Goal: Information Seeking & Learning: Learn about a topic

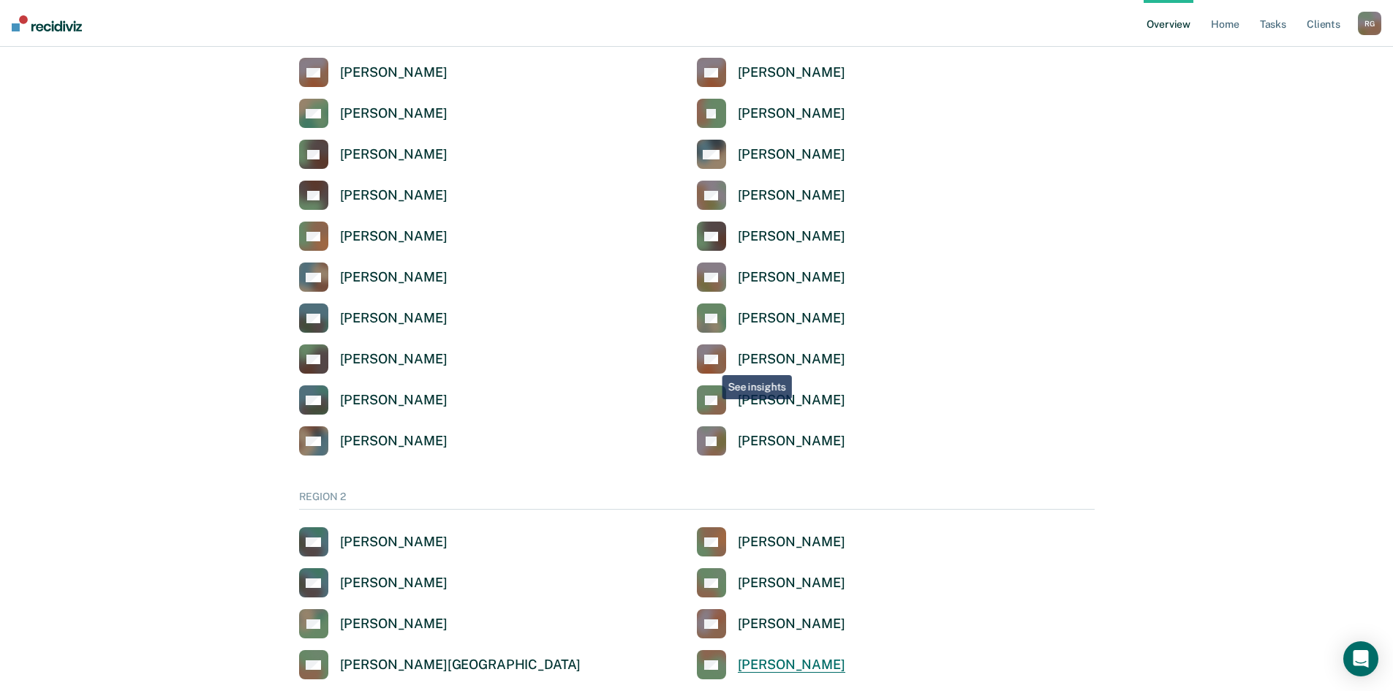
scroll to position [804, 0]
click at [745, 244] on div "[PERSON_NAME]" at bounding box center [792, 237] width 108 height 17
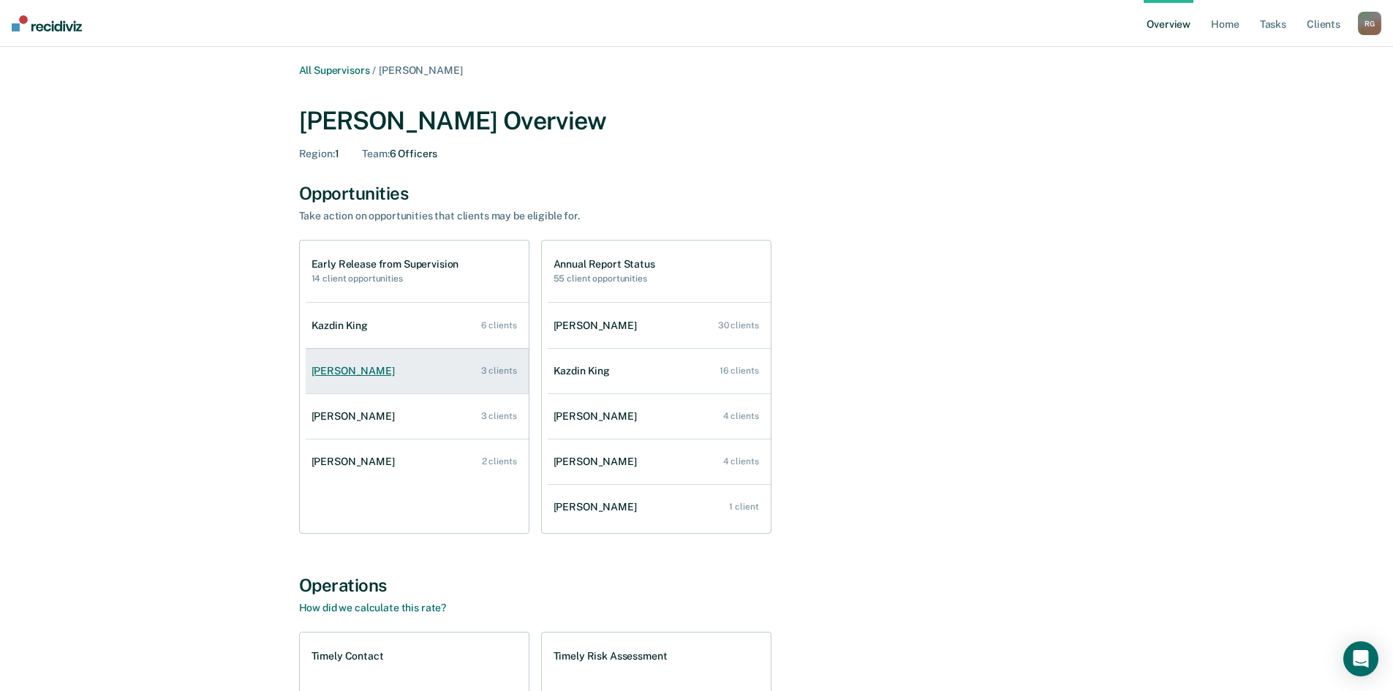
scroll to position [293, 0]
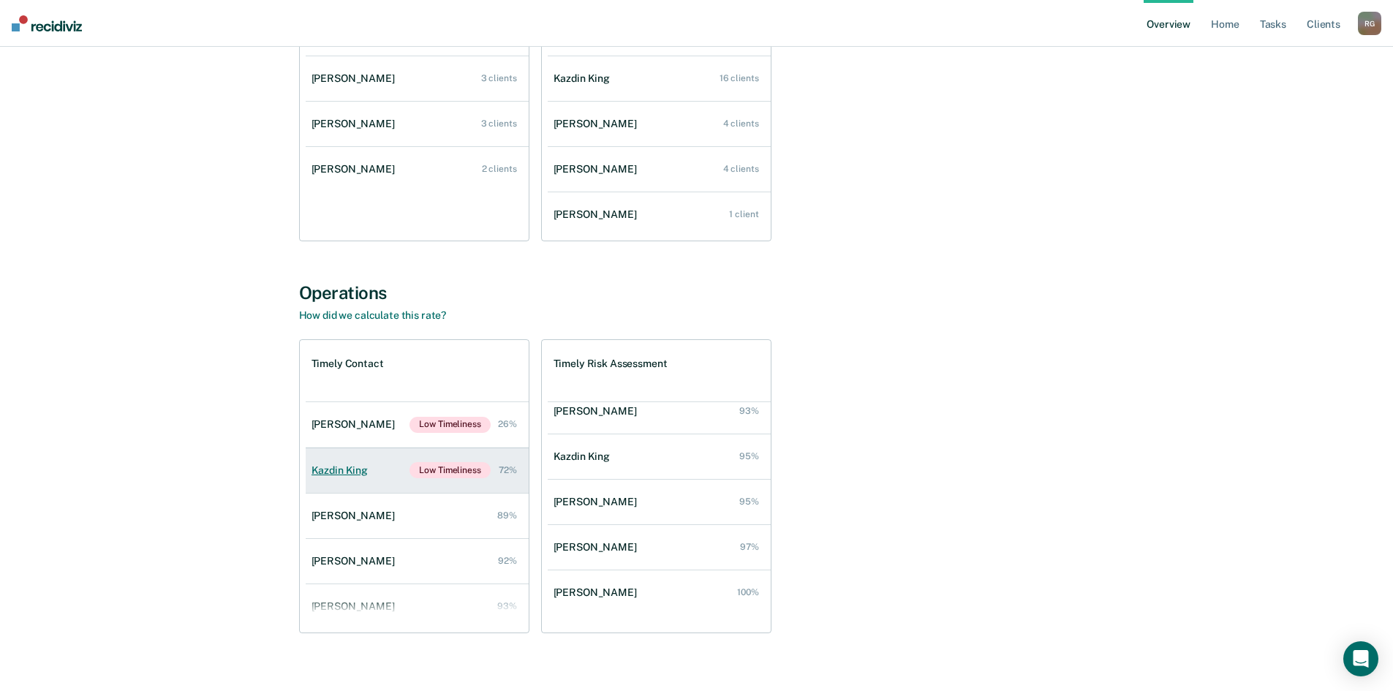
click at [351, 468] on div "Kazdin King" at bounding box center [343, 470] width 62 height 12
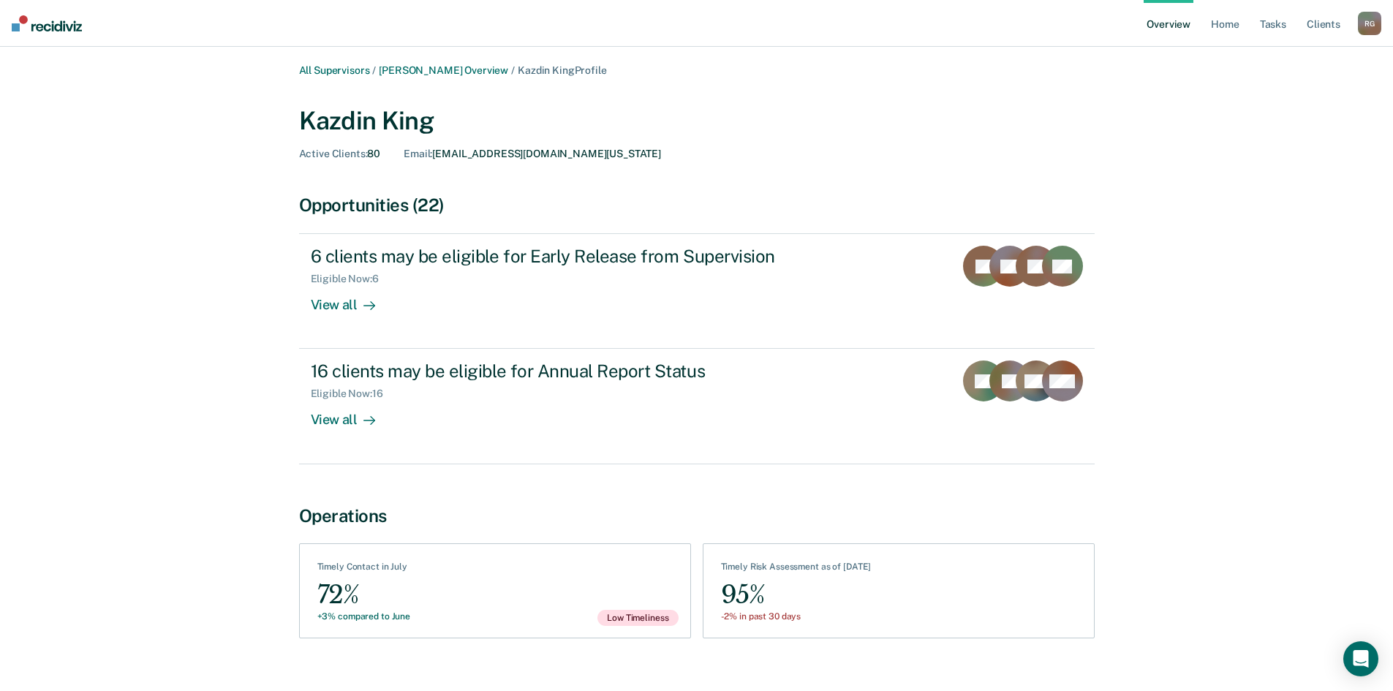
scroll to position [23, 0]
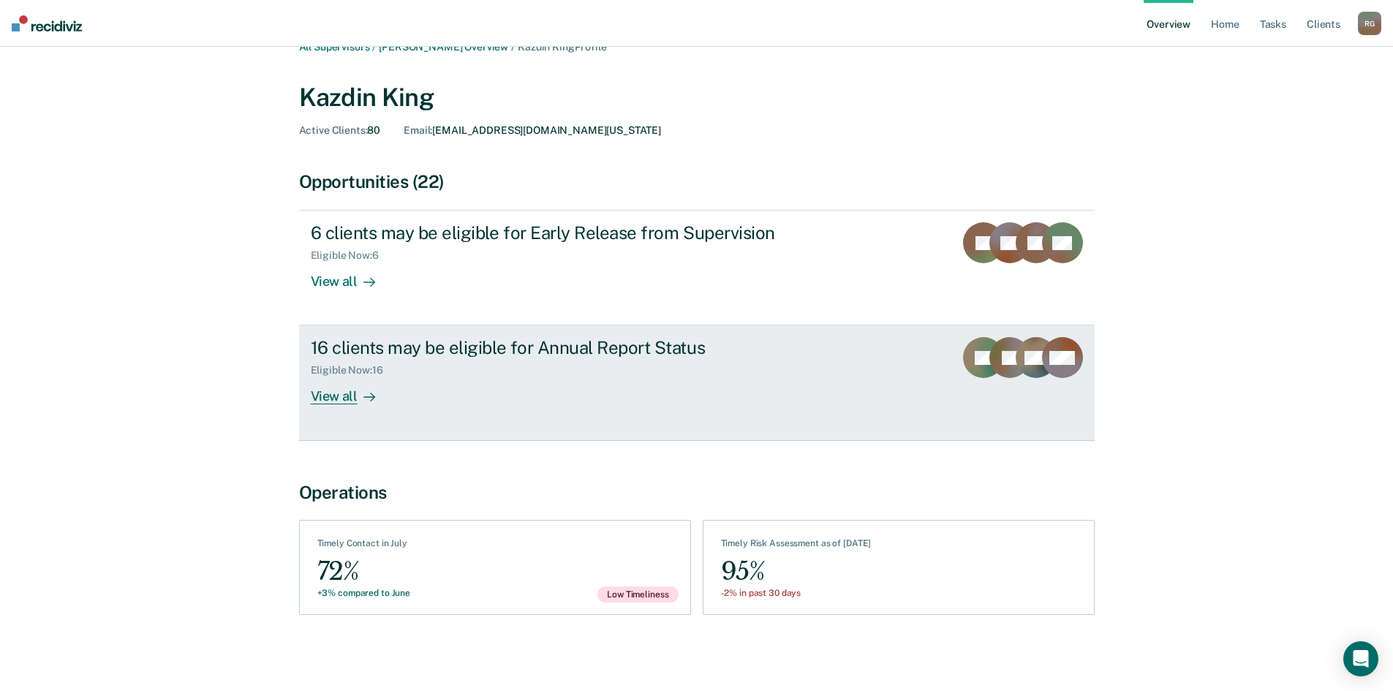
click at [321, 407] on link "16 clients may be eligible for Annual Report Status Eligible Now : 16 View all …" at bounding box center [697, 382] width 796 height 115
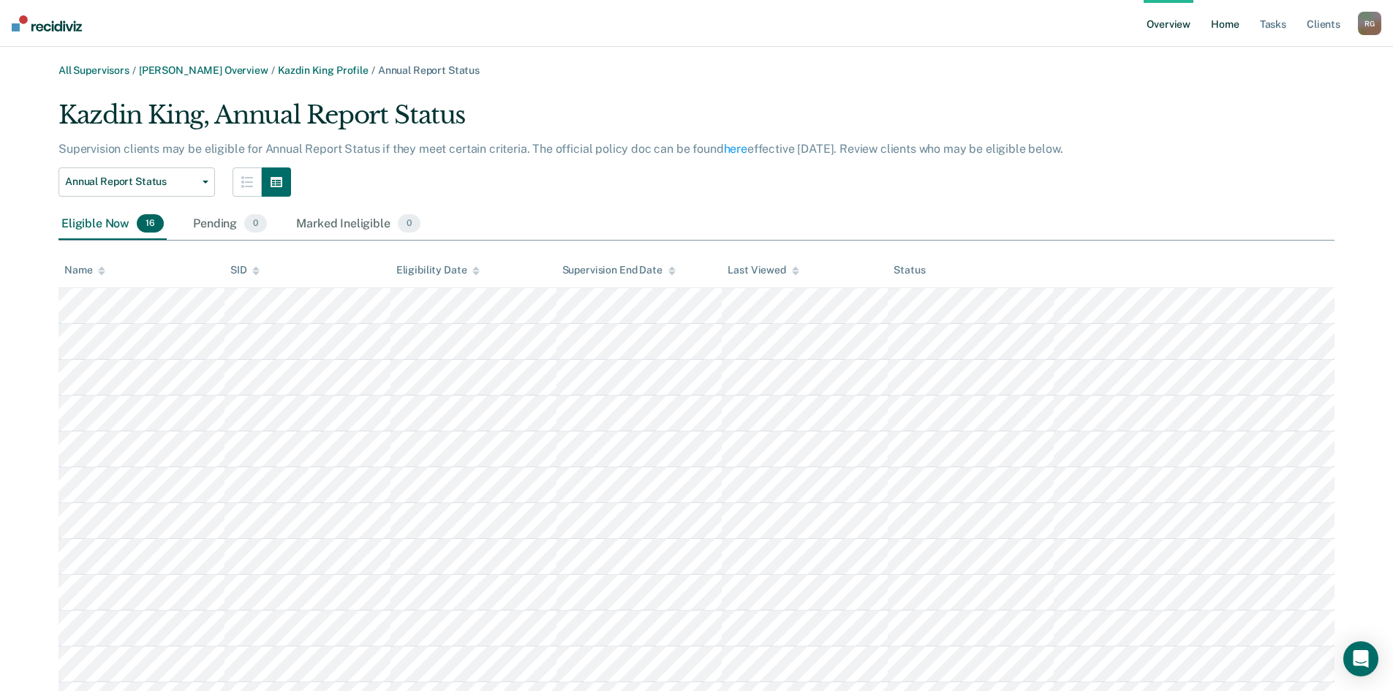
click at [1217, 25] on link "Home" at bounding box center [1225, 23] width 34 height 47
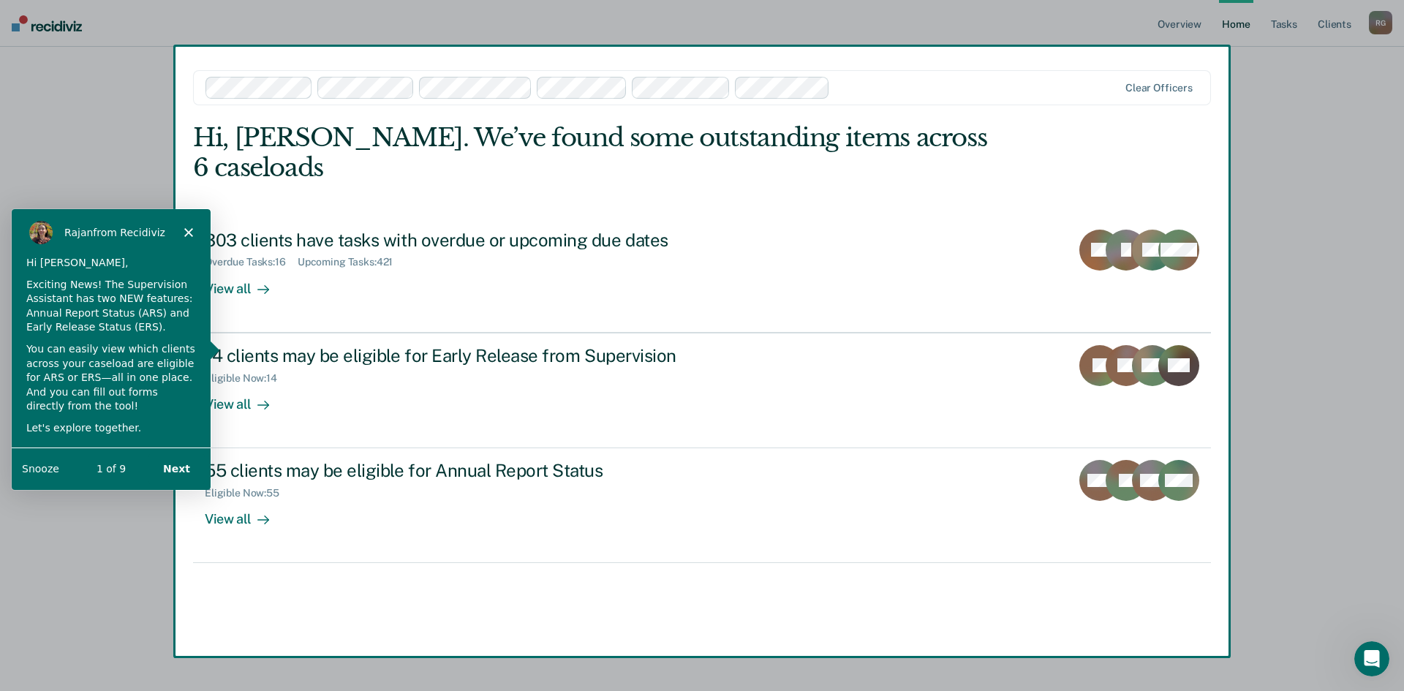
click at [240, 263] on div "Product tour overlay" at bounding box center [702, 345] width 1404 height 691
click at [246, 260] on div "Product tour overlay" at bounding box center [702, 345] width 1404 height 691
click at [170, 462] on button "Next" at bounding box center [176, 468] width 56 height 30
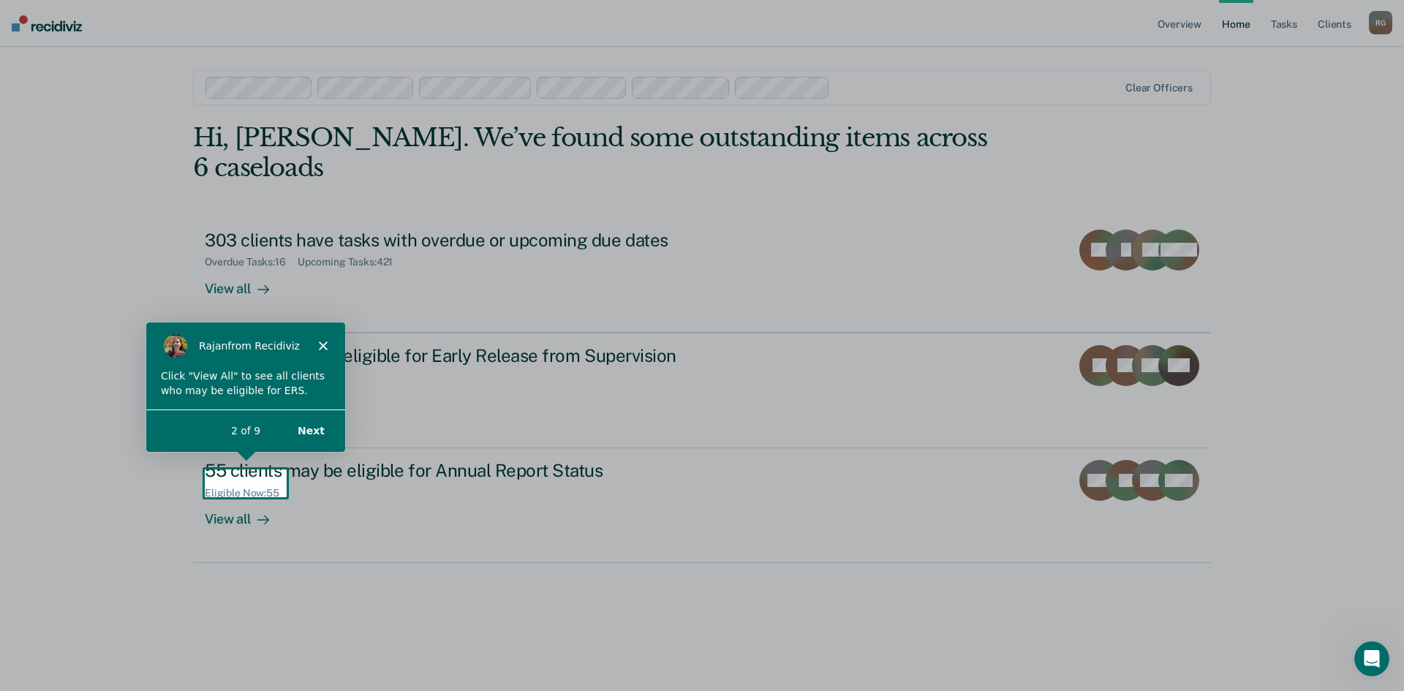
click at [325, 344] on icon "Close" at bounding box center [322, 344] width 9 height 9
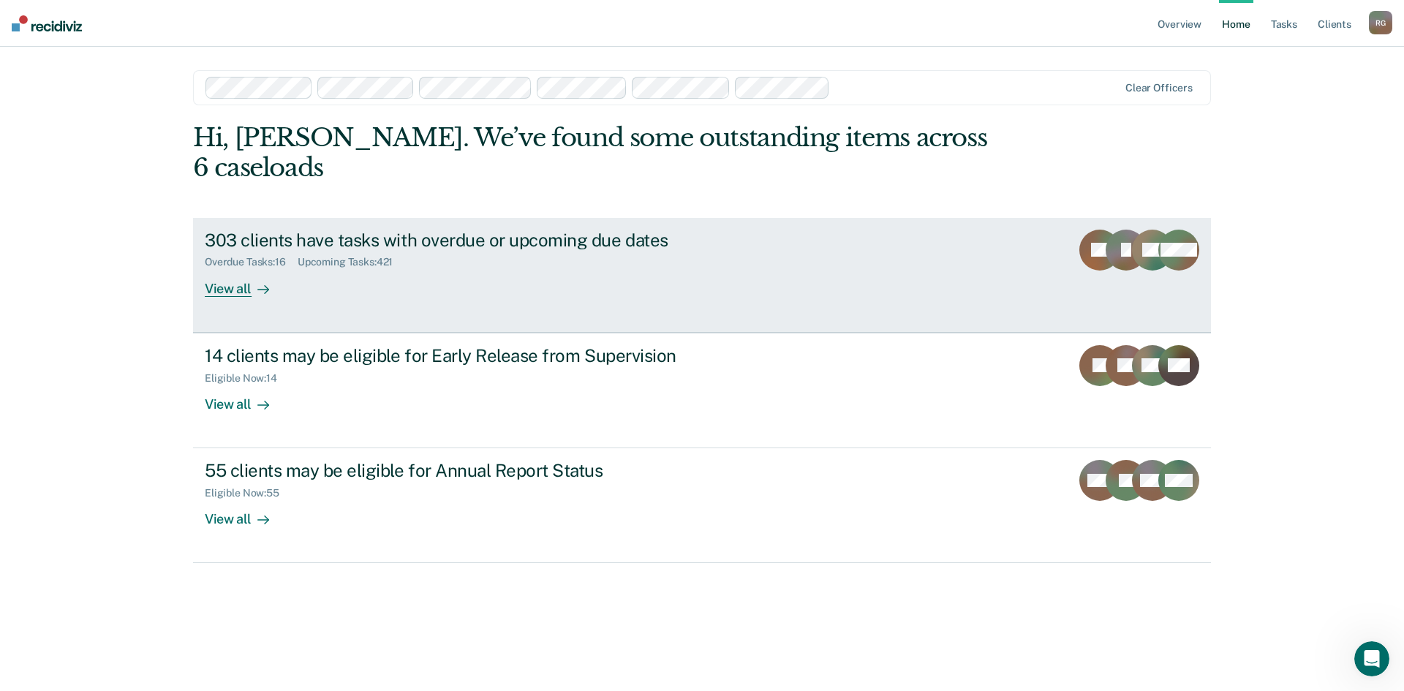
click at [216, 268] on div "View all" at bounding box center [246, 282] width 82 height 29
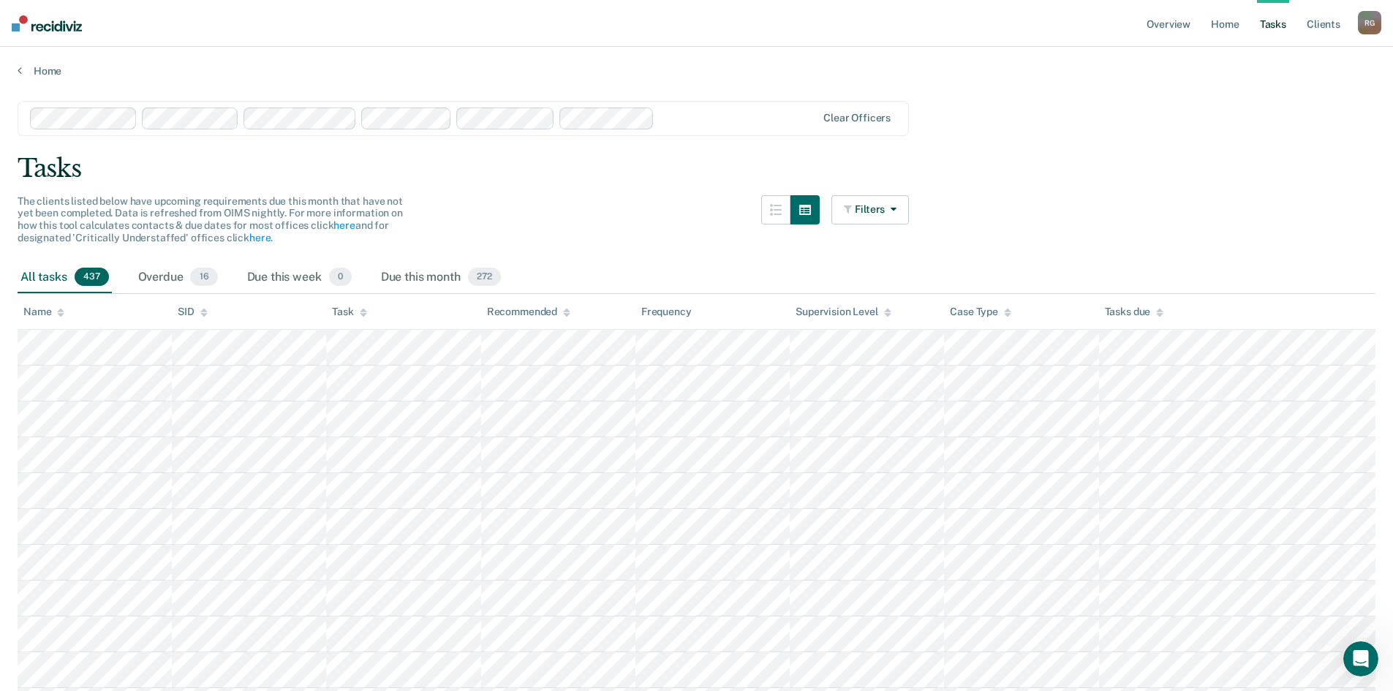
click at [984, 314] on div "Case Type" at bounding box center [980, 312] width 61 height 12
click at [173, 280] on div "Overdue 16" at bounding box center [178, 278] width 86 height 32
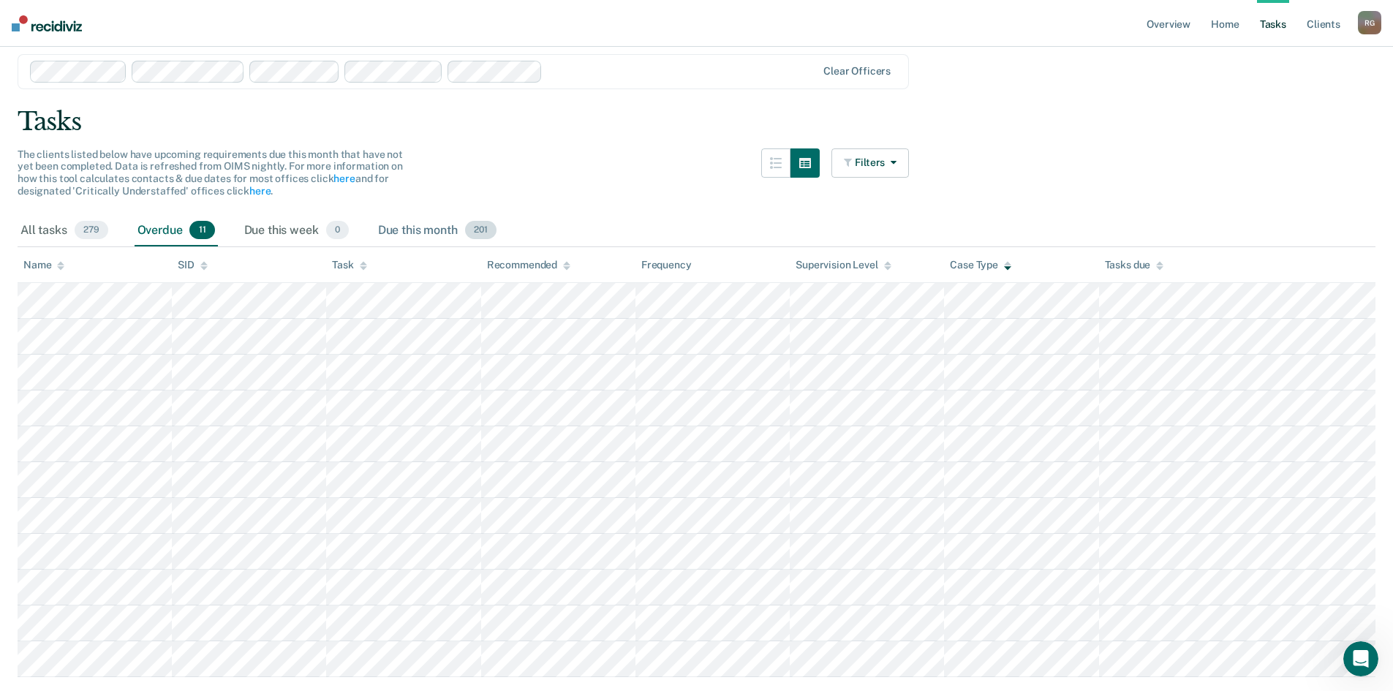
scroll to position [91, 0]
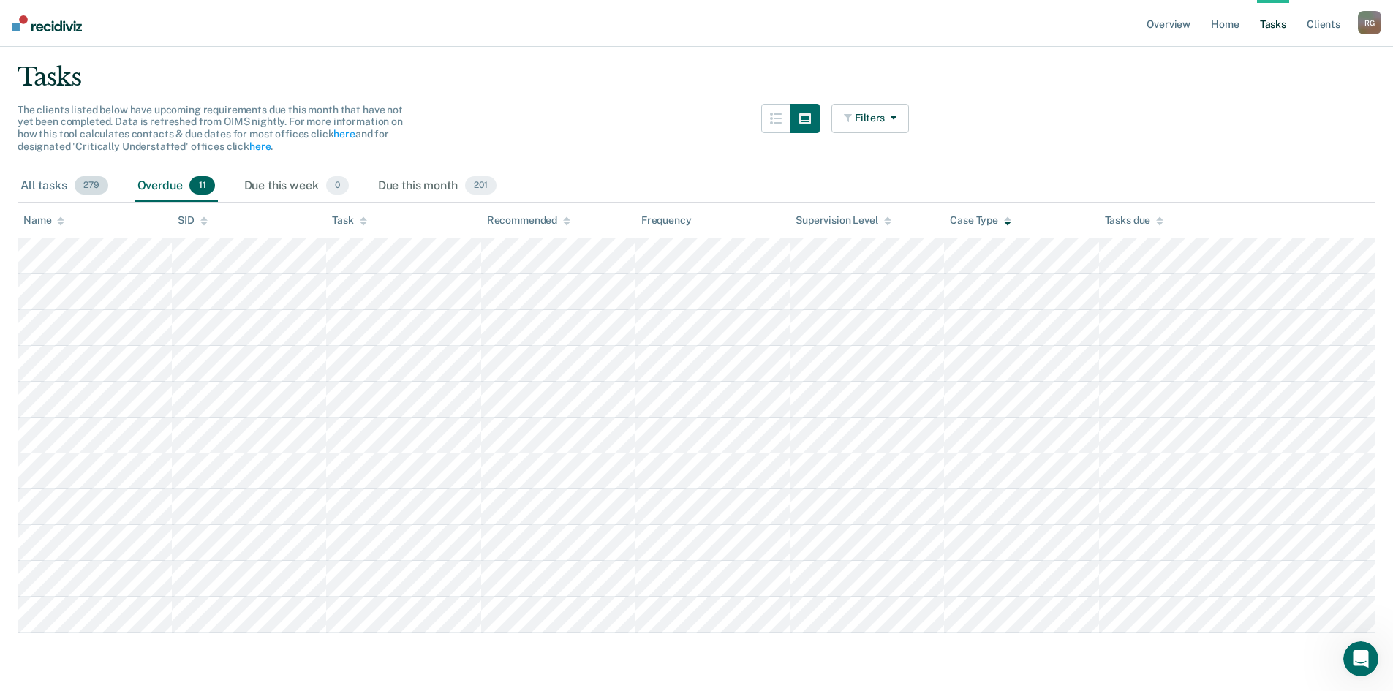
click at [97, 188] on span "279" at bounding box center [92, 185] width 34 height 19
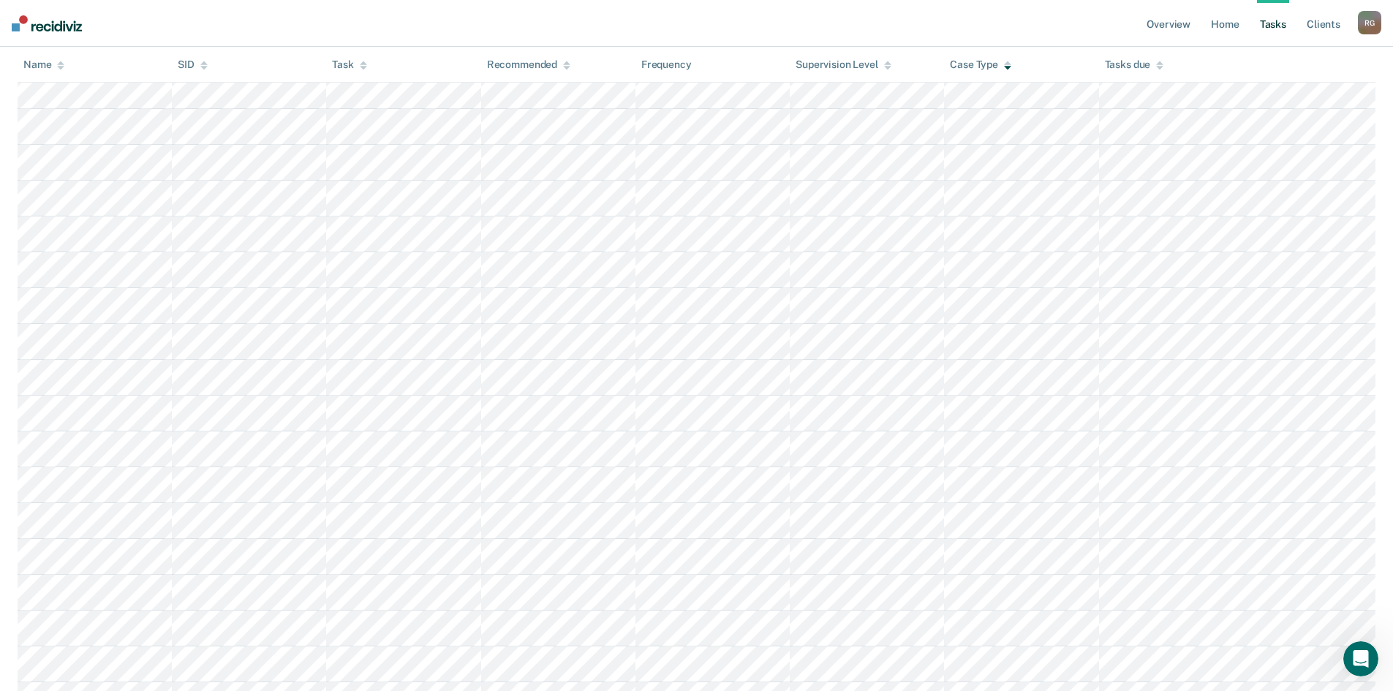
scroll to position [896, 0]
click at [1316, 26] on link "Client s" at bounding box center [1323, 23] width 39 height 47
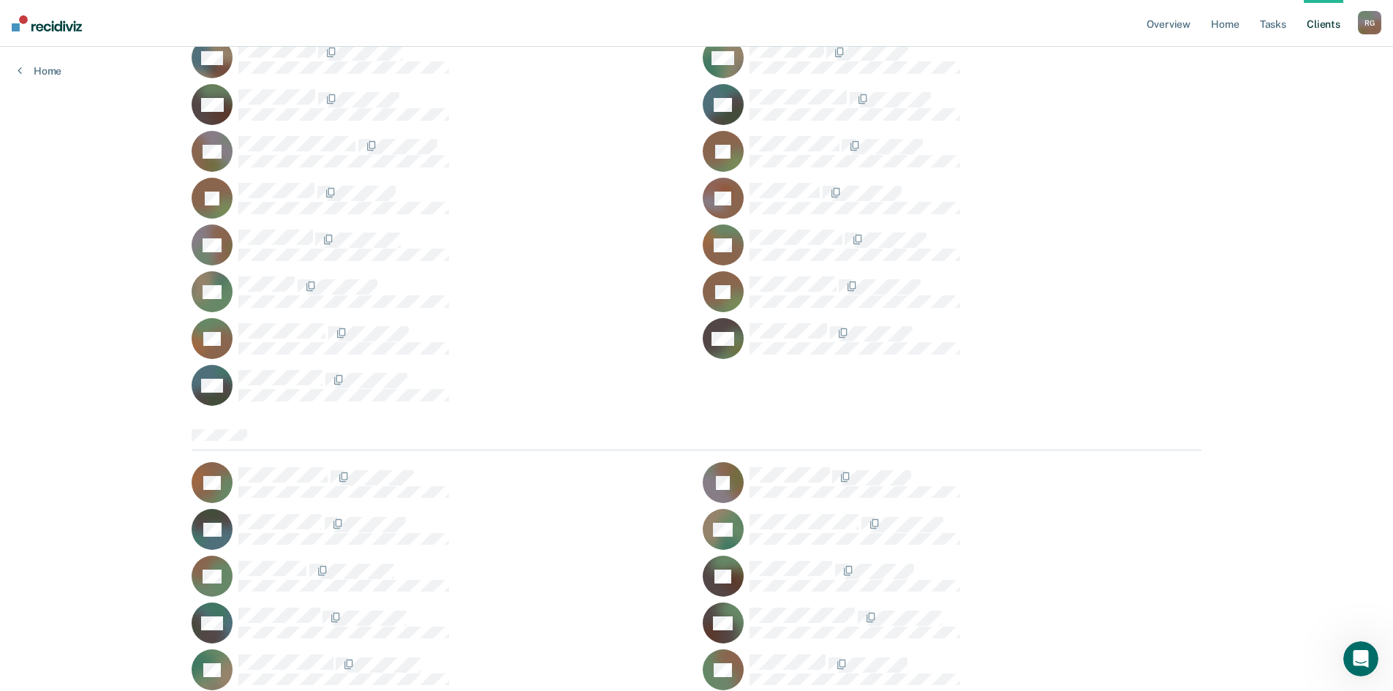
scroll to position [2048, 0]
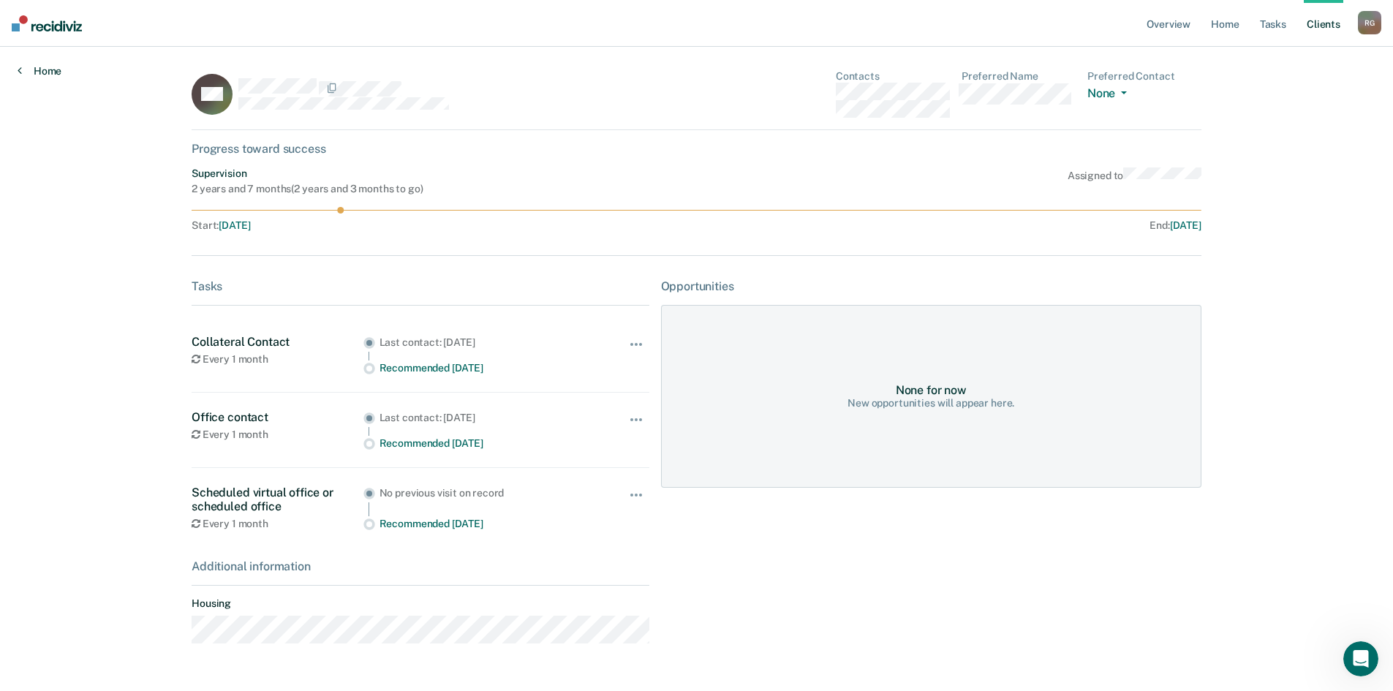
click at [37, 66] on link "Home" at bounding box center [40, 70] width 44 height 13
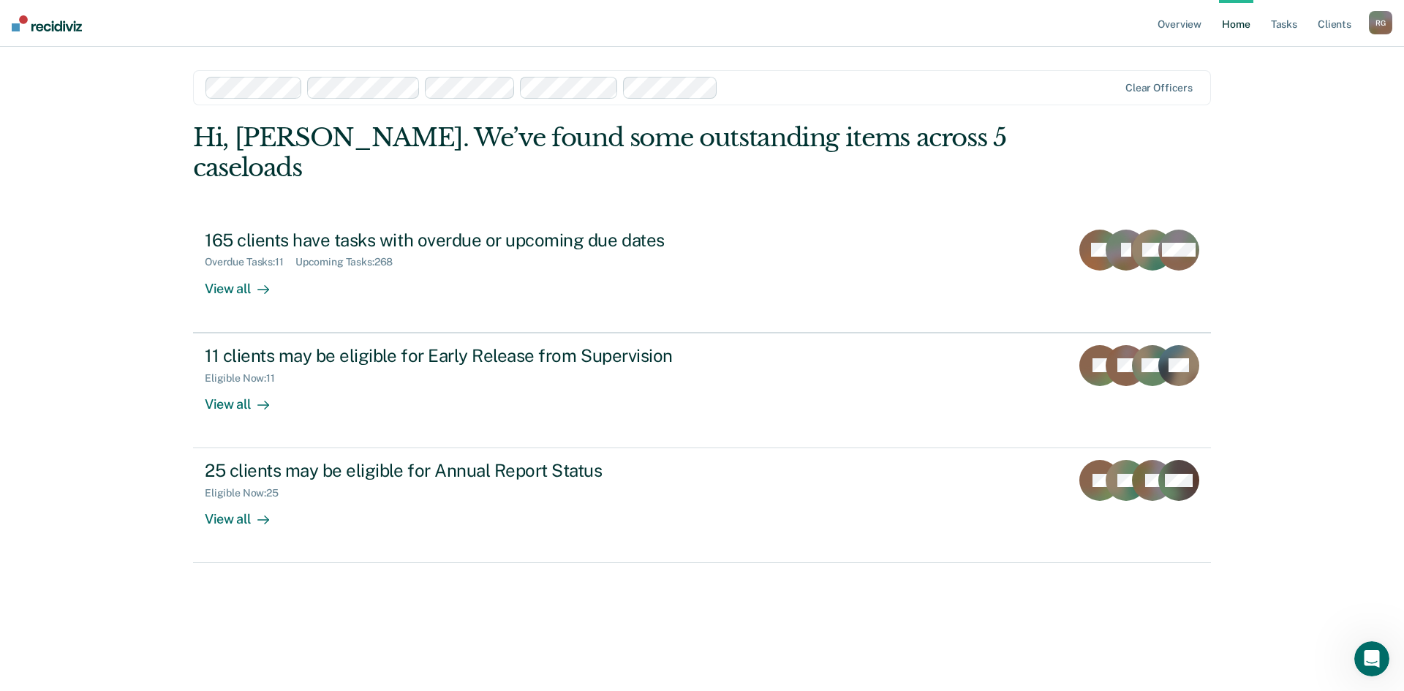
click at [1051, 83] on div at bounding box center [921, 87] width 394 height 17
click at [1354, 28] on link "Client s" at bounding box center [1334, 23] width 39 height 47
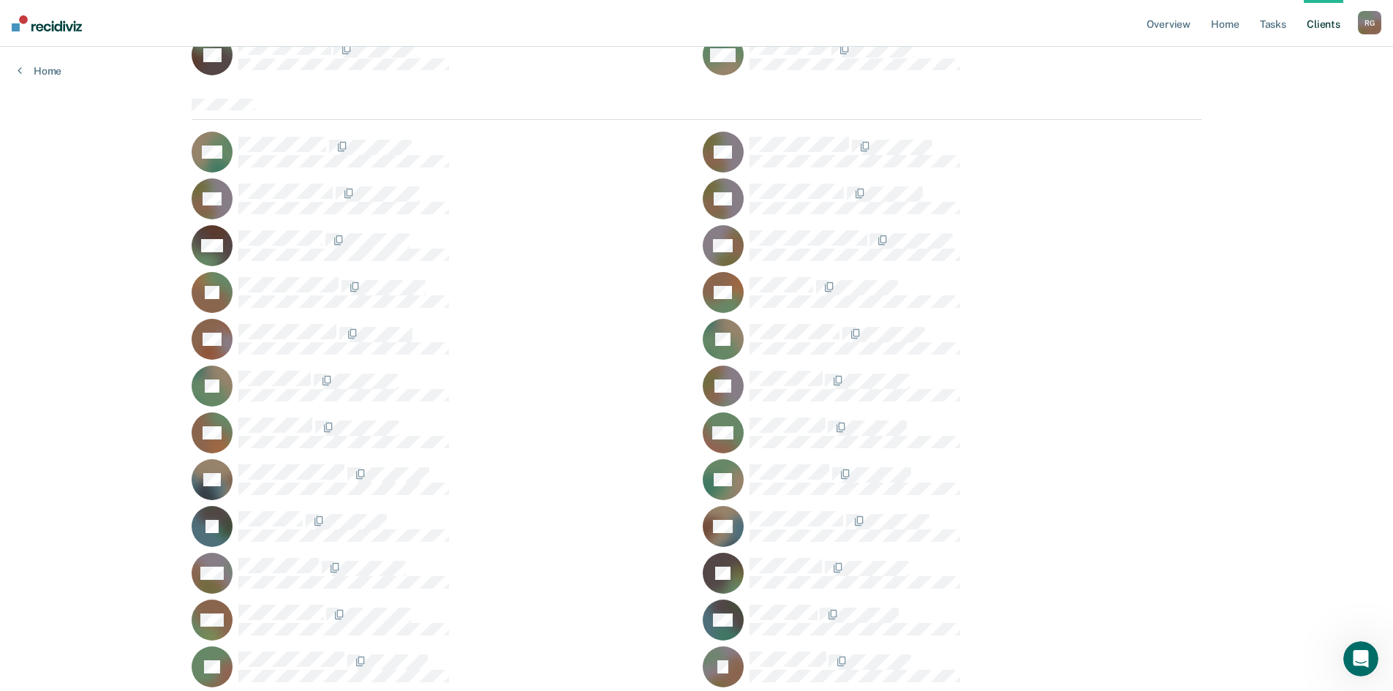
scroll to position [4169, 0]
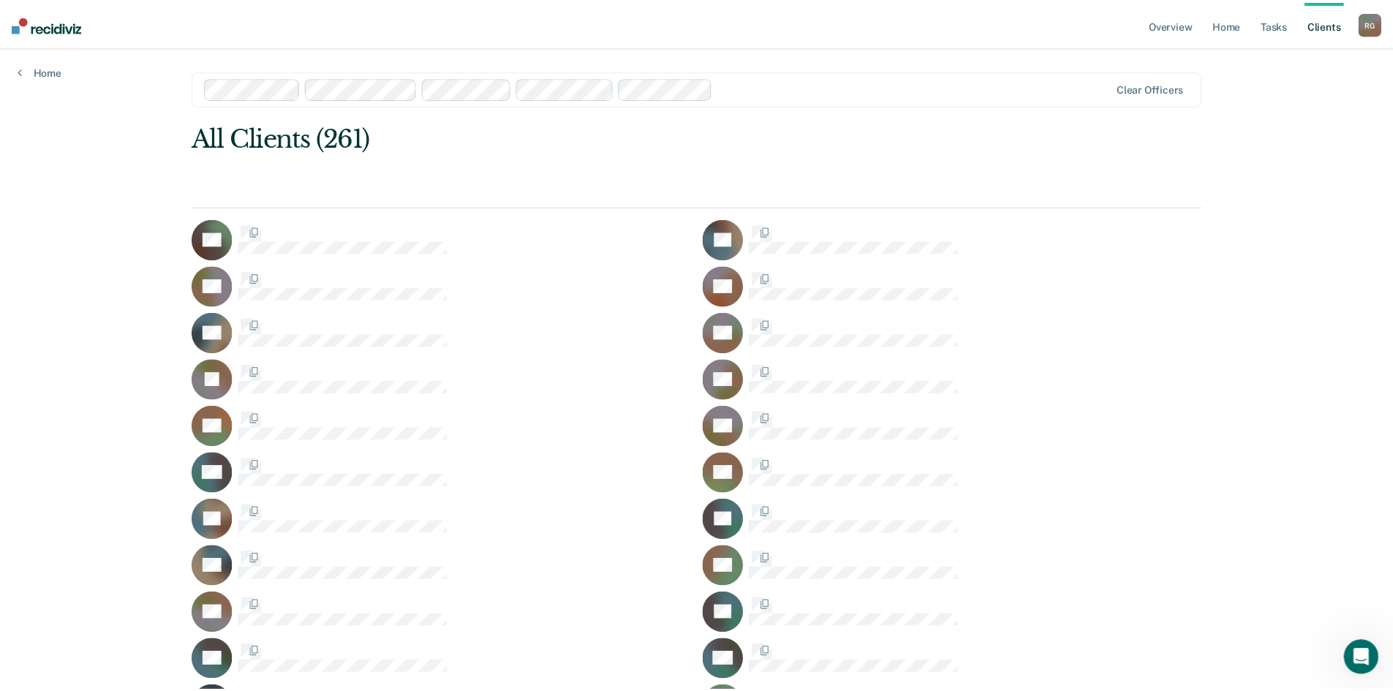
scroll to position [4169, 0]
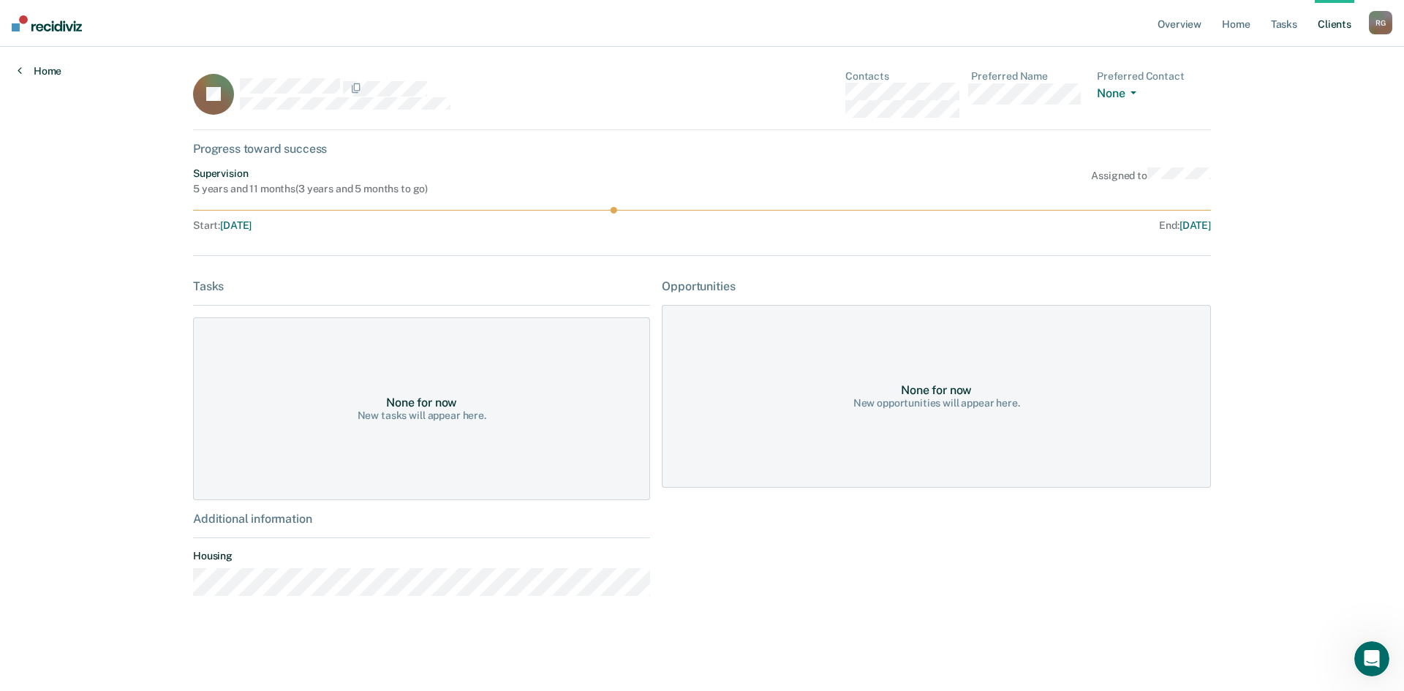
click at [32, 77] on link "Home" at bounding box center [40, 70] width 44 height 13
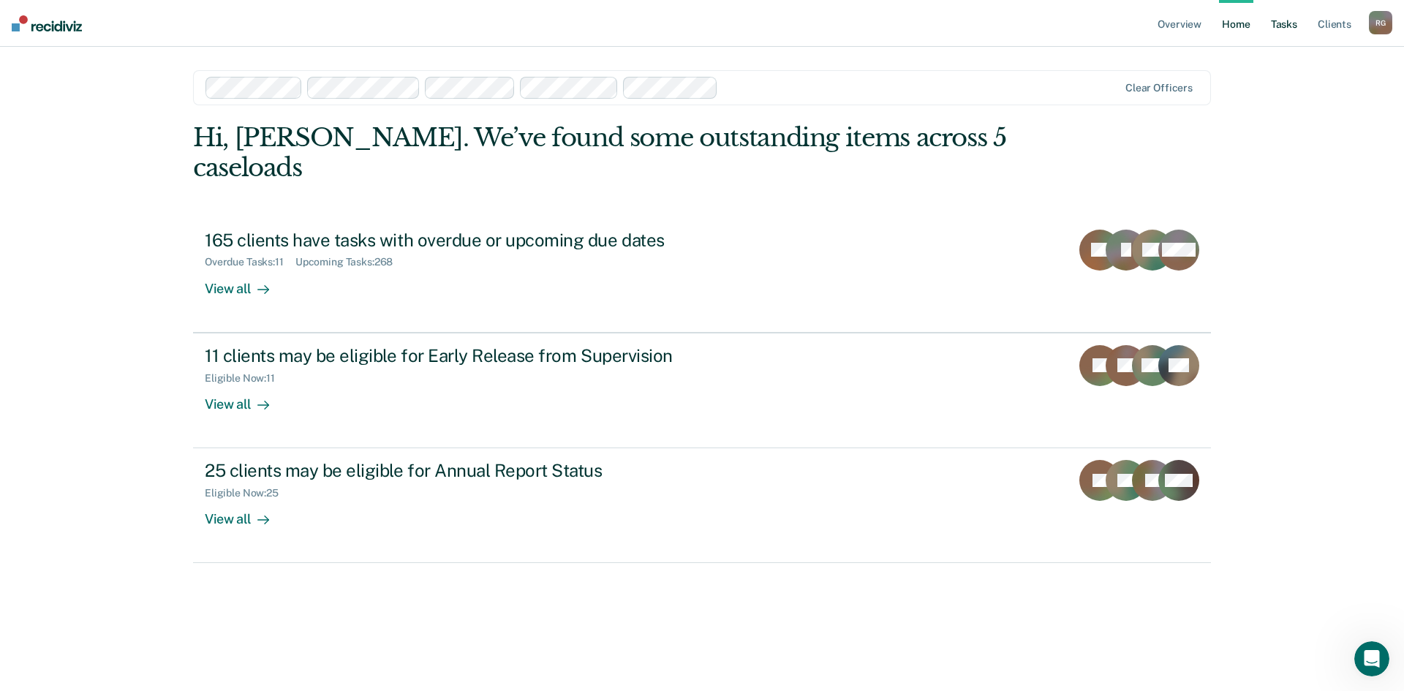
click at [1281, 25] on link "Tasks" at bounding box center [1284, 23] width 32 height 47
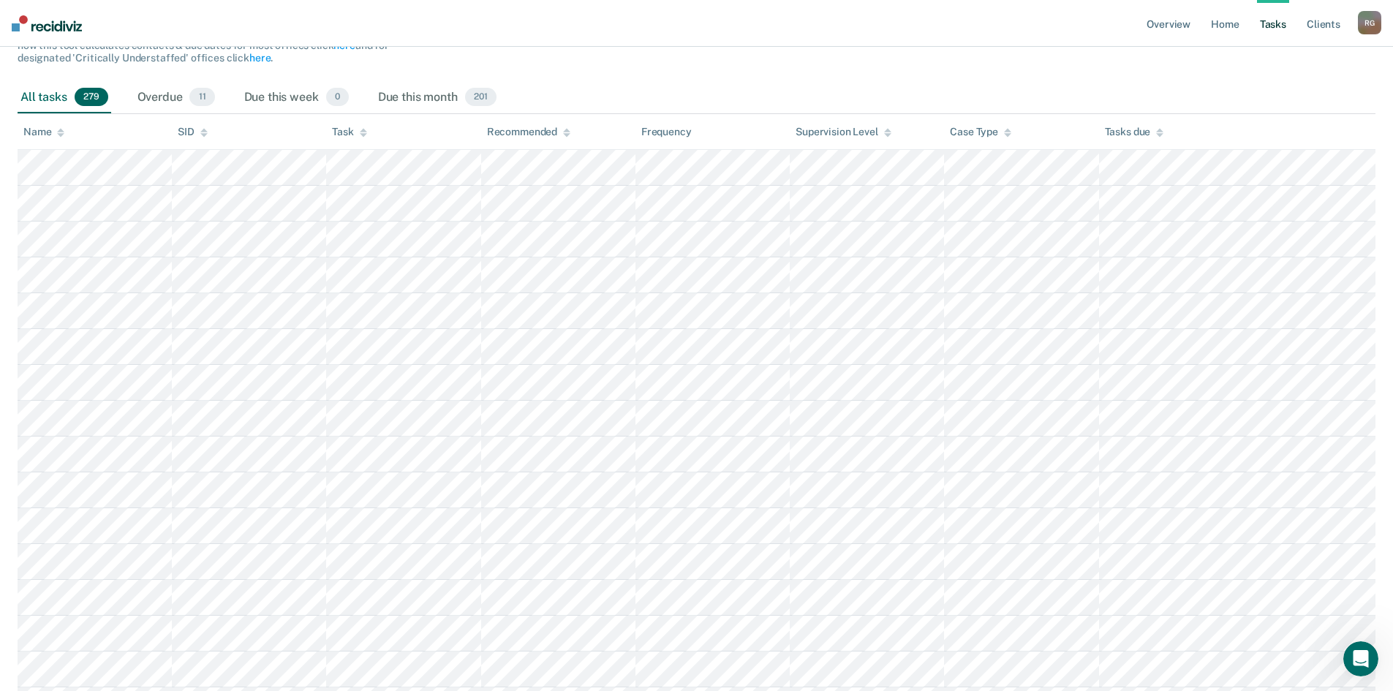
scroll to position [146, 0]
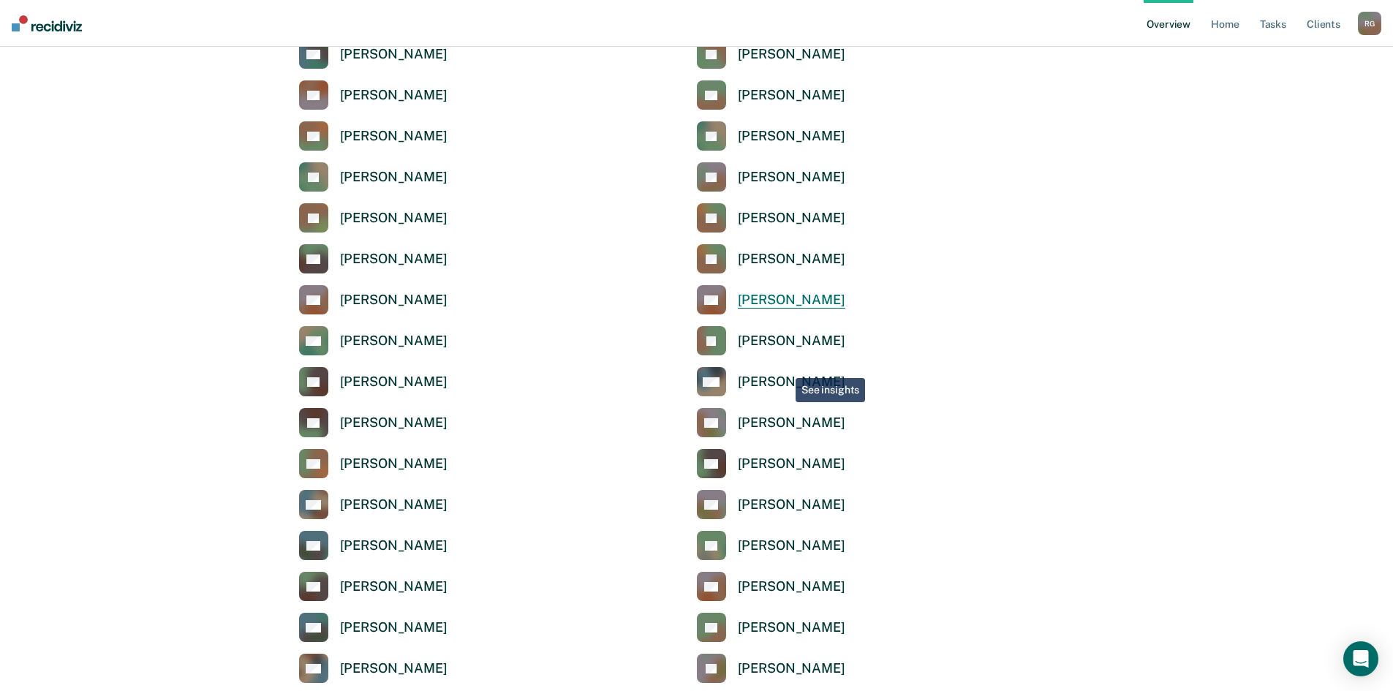
scroll to position [658, 0]
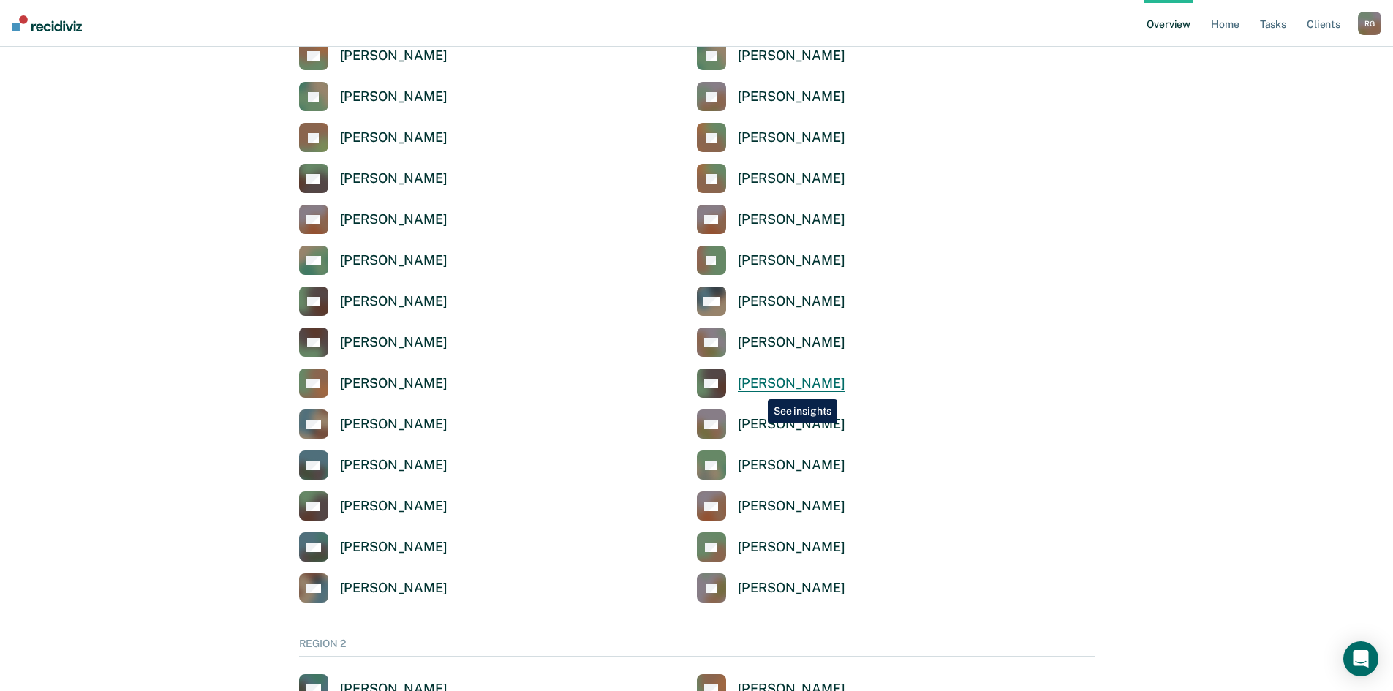
click at [757, 388] on div "[PERSON_NAME]" at bounding box center [792, 383] width 108 height 17
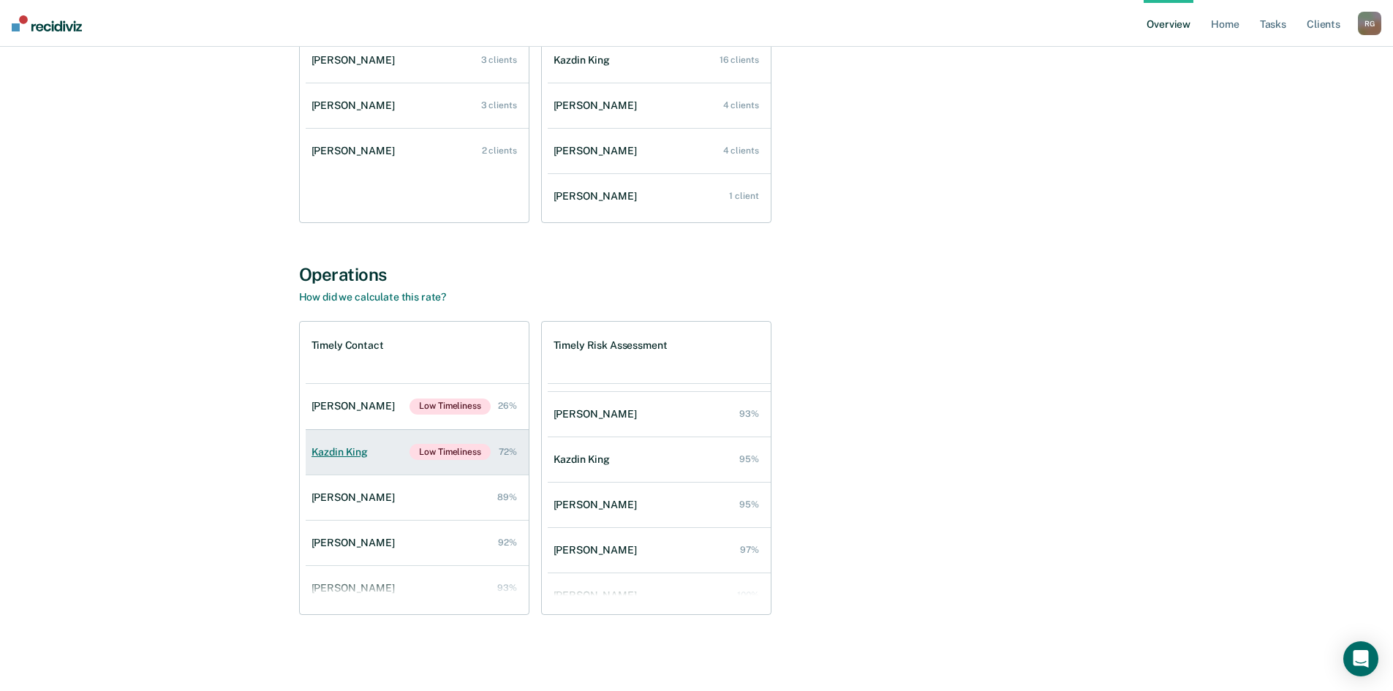
scroll to position [59, 0]
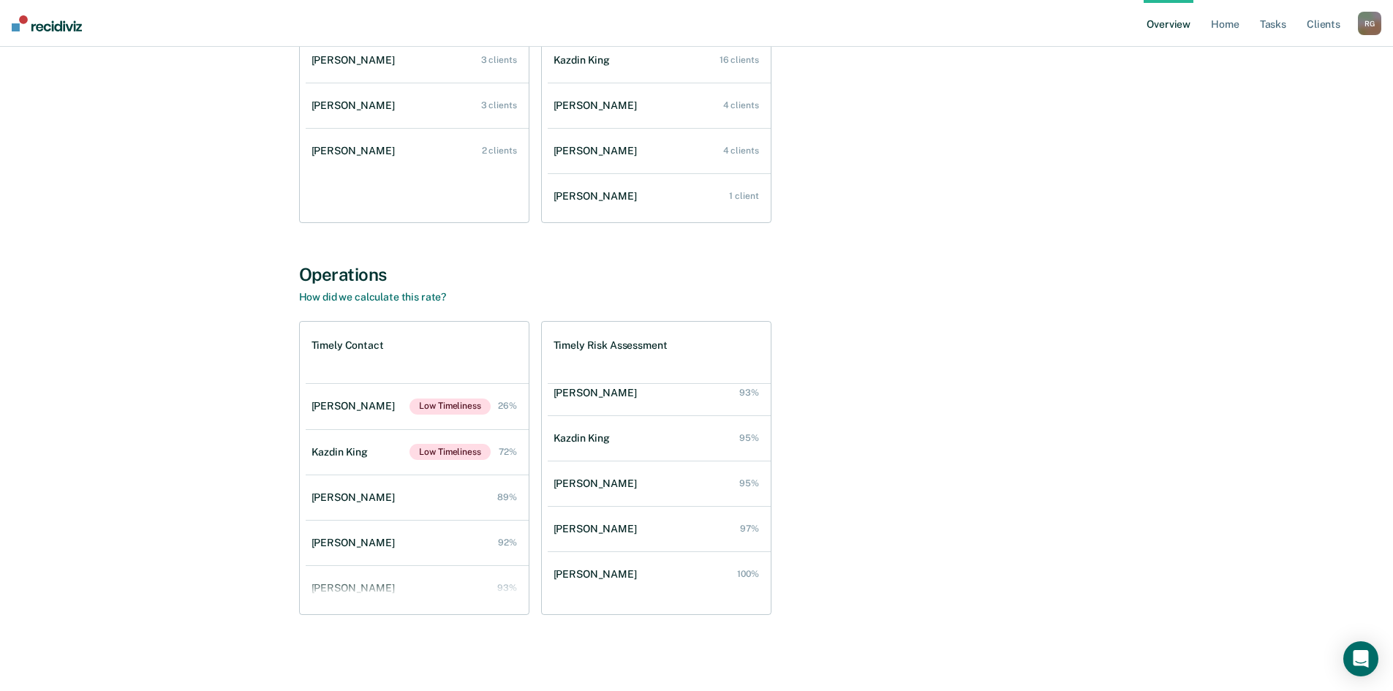
click at [450, 410] on span "Low Timeliness" at bounding box center [450, 407] width 80 height 16
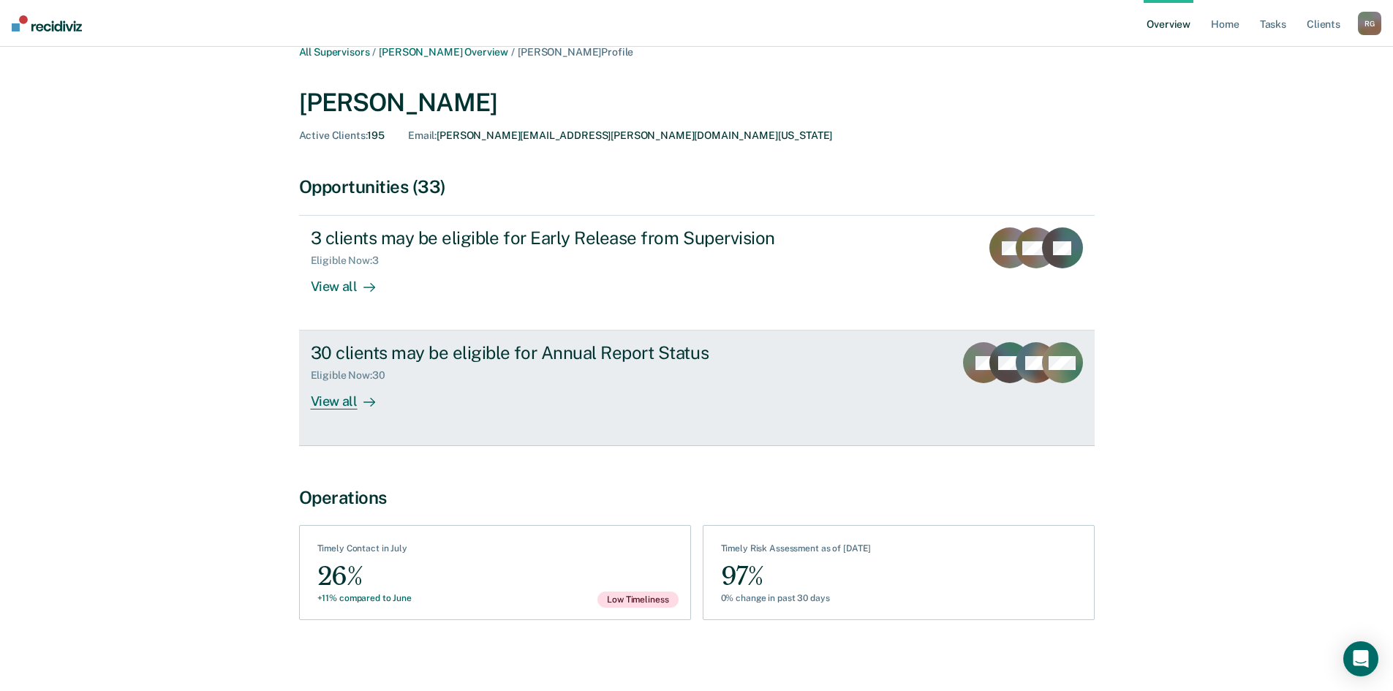
scroll to position [23, 0]
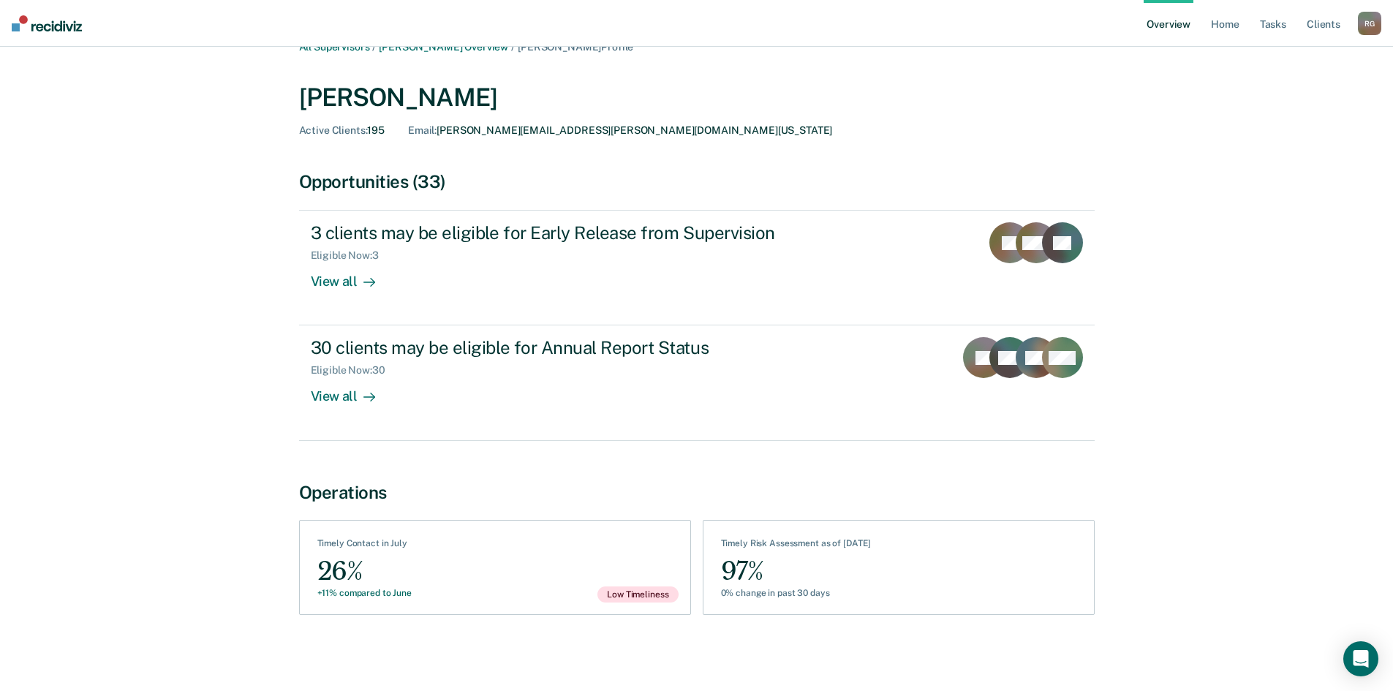
click at [349, 580] on div "26%" at bounding box center [364, 571] width 94 height 33
click at [614, 592] on span "Low Timeliness" at bounding box center [638, 595] width 80 height 16
